Goal: Register for event/course

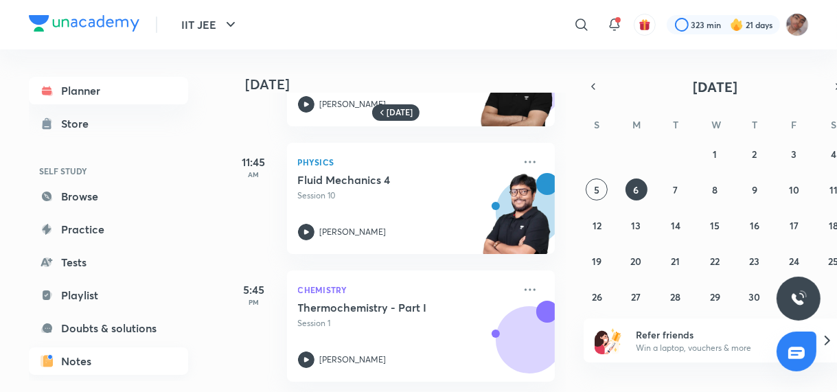
scroll to position [151, 0]
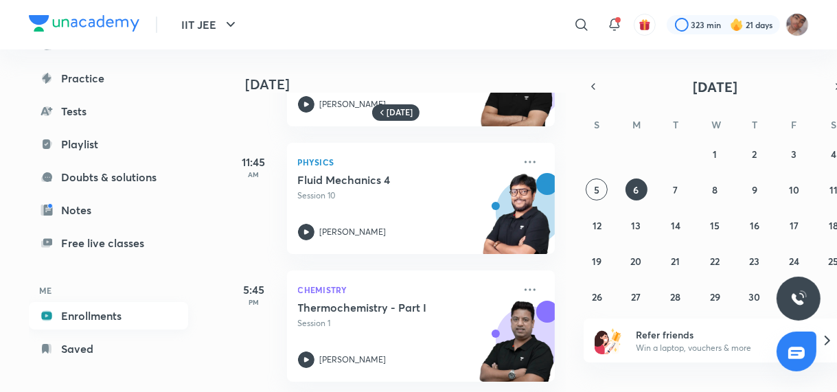
click at [139, 319] on link "Enrollments" at bounding box center [108, 315] width 159 height 27
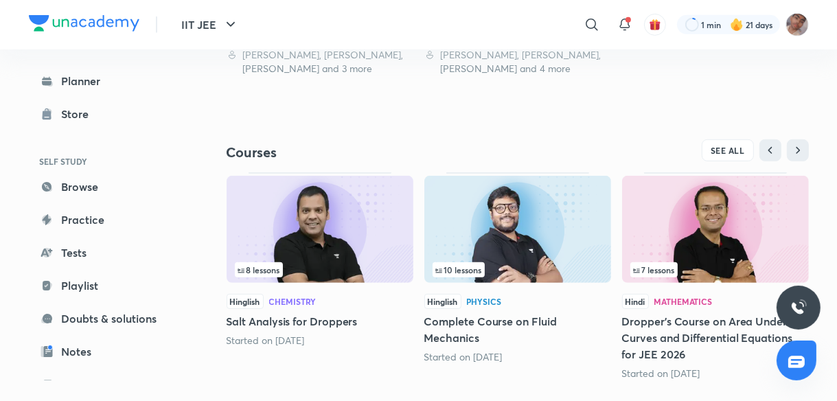
scroll to position [560, 0]
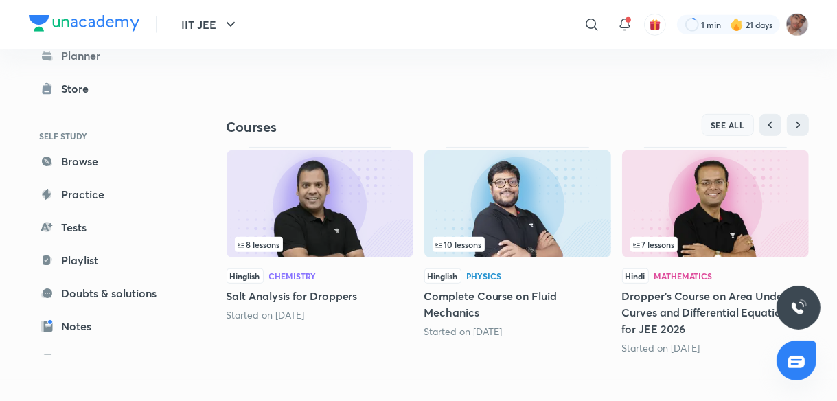
click at [735, 120] on span "SEE ALL" at bounding box center [728, 125] width 34 height 10
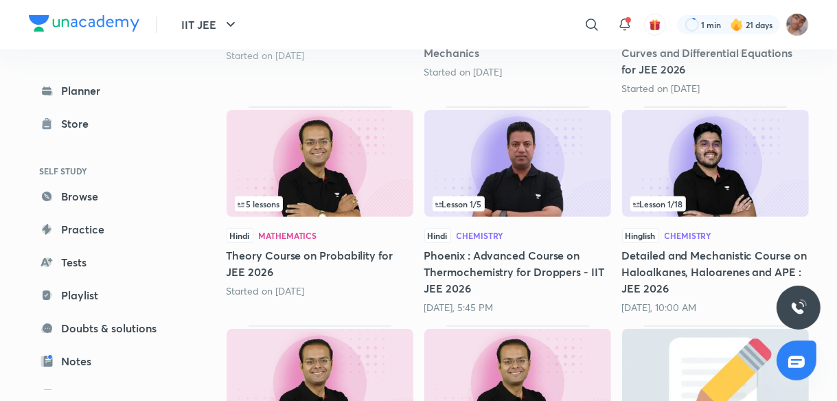
scroll to position [377, 0]
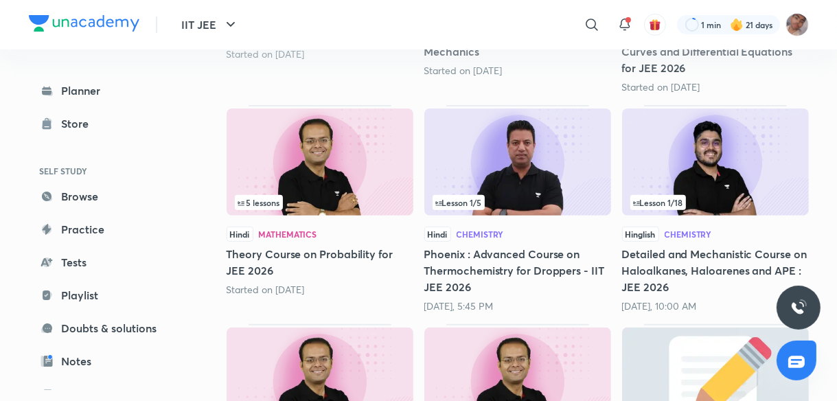
click at [759, 157] on img at bounding box center [715, 162] width 187 height 107
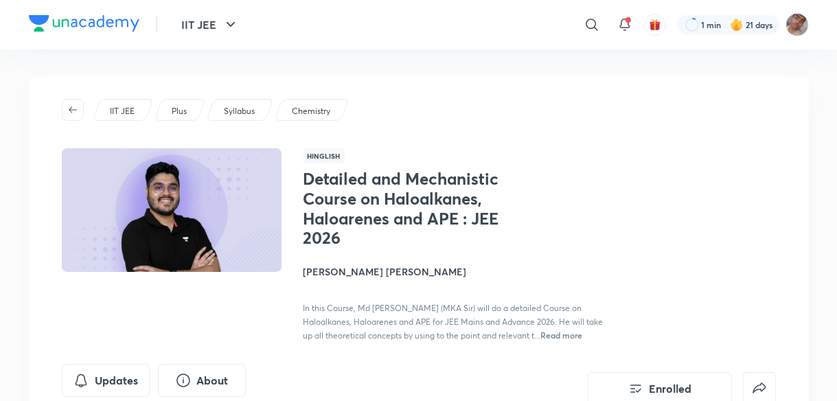
click at [349, 275] on h4 "[PERSON_NAME] [PERSON_NAME]" at bounding box center [458, 271] width 308 height 14
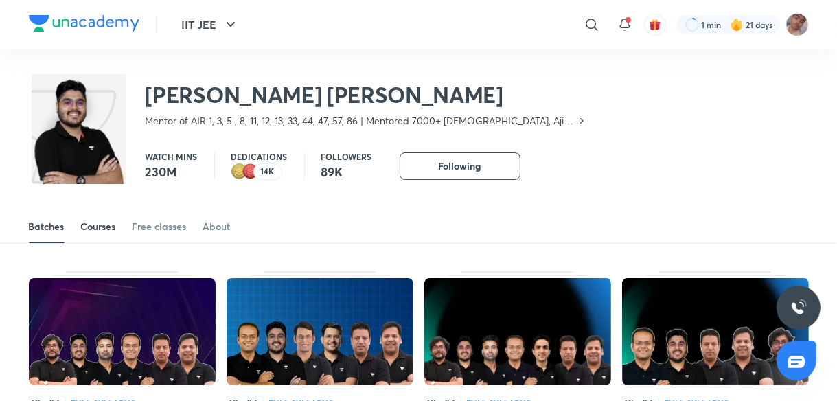
click at [100, 225] on div "Courses" at bounding box center [98, 227] width 35 height 14
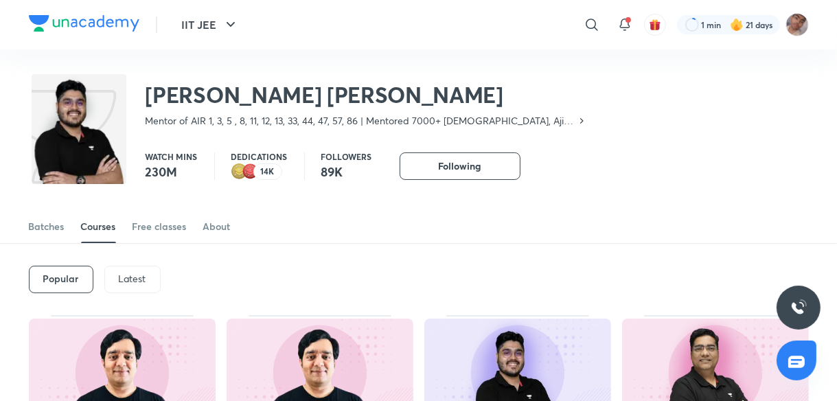
click at [137, 274] on p "Latest" at bounding box center [132, 278] width 27 height 11
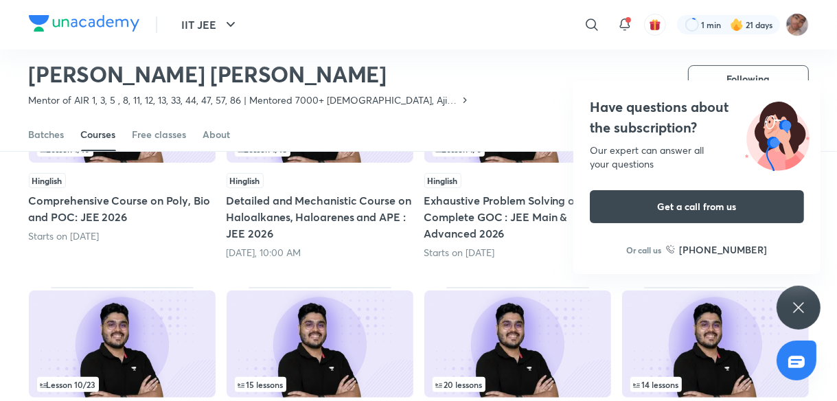
scroll to position [223, 0]
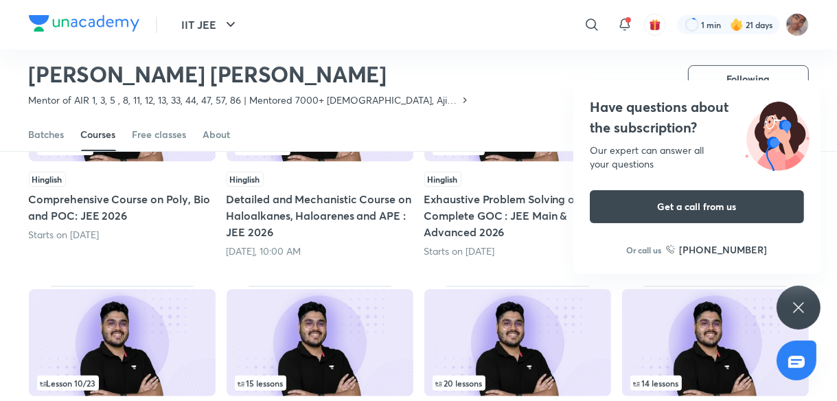
click at [797, 302] on icon at bounding box center [799, 307] width 16 height 16
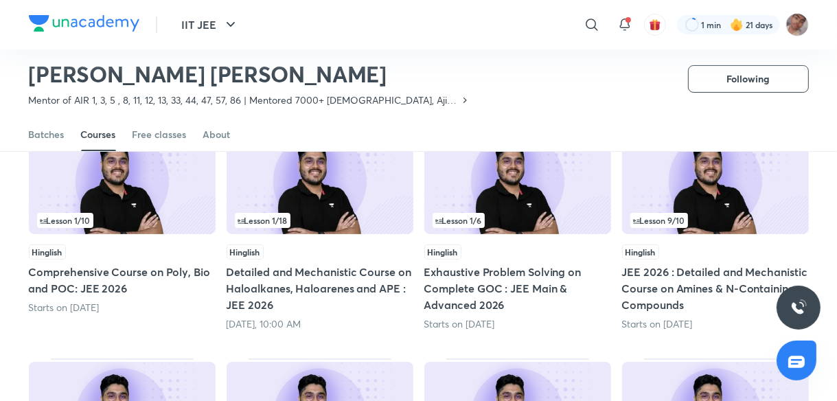
scroll to position [101, 0]
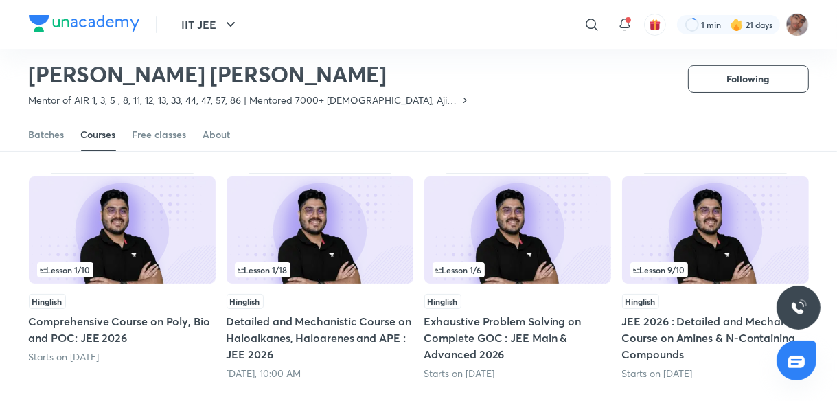
click at [571, 239] on img at bounding box center [517, 230] width 187 height 107
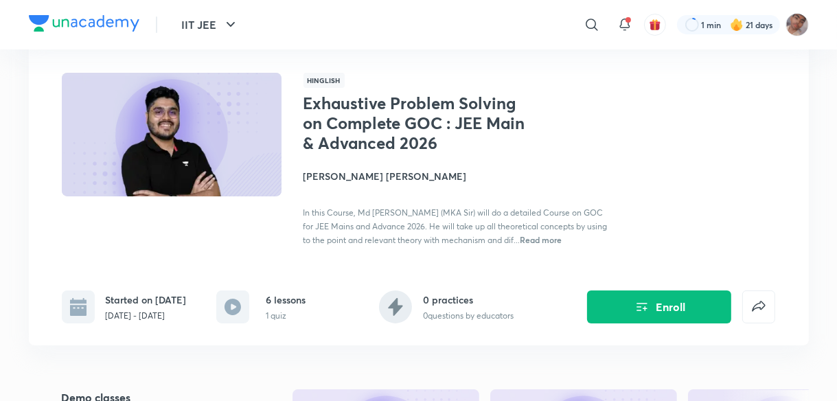
scroll to position [74, 0]
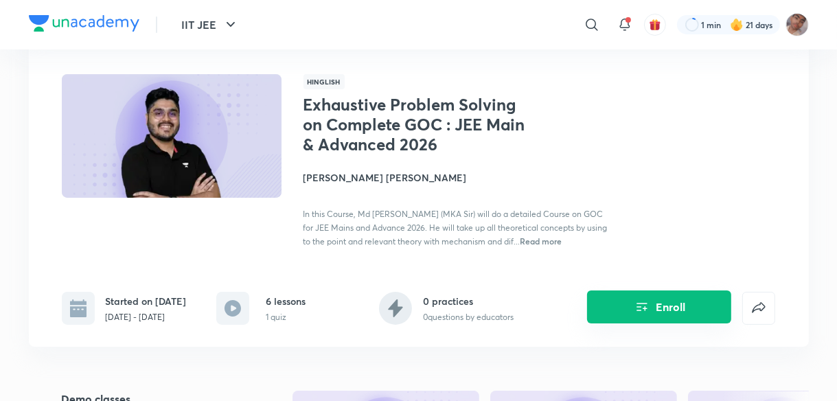
click at [654, 308] on button "Enroll" at bounding box center [659, 307] width 144 height 33
